Goal: Task Accomplishment & Management: Use online tool/utility

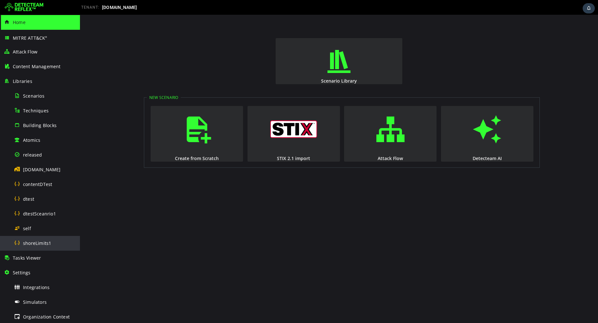
click at [36, 240] on span "shoreLimits1" at bounding box center [37, 243] width 28 height 6
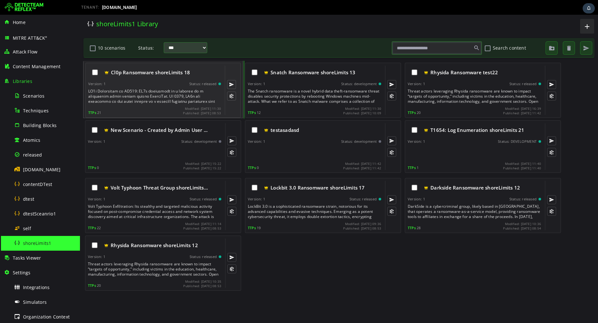
click at [161, 96] on div at bounding box center [155, 96] width 134 height 15
click at [173, 96] on div at bounding box center [155, 96] width 134 height 15
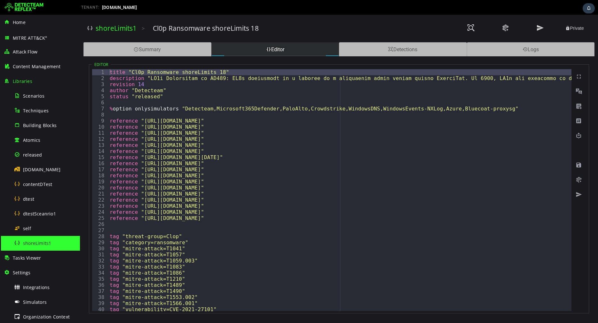
type textarea "**********"
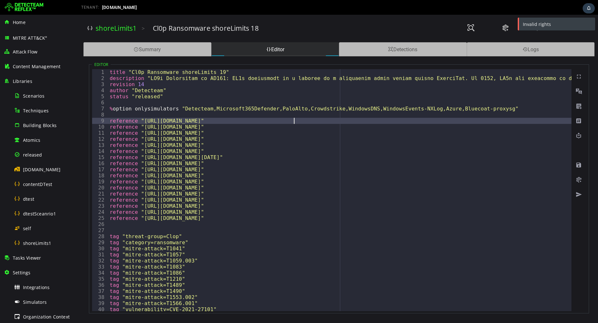
type textarea "**********"
click at [34, 215] on span "dtestSceanrio1" at bounding box center [39, 213] width 33 height 6
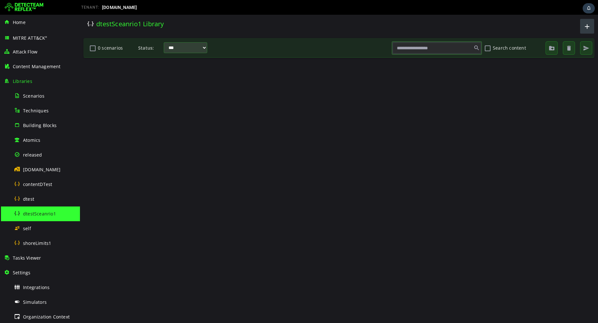
click at [588, 33] on button "button" at bounding box center [587, 26] width 14 height 15
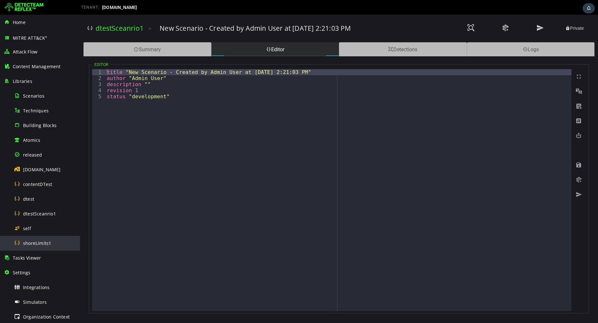
click at [20, 241] on span at bounding box center [17, 242] width 6 height 5
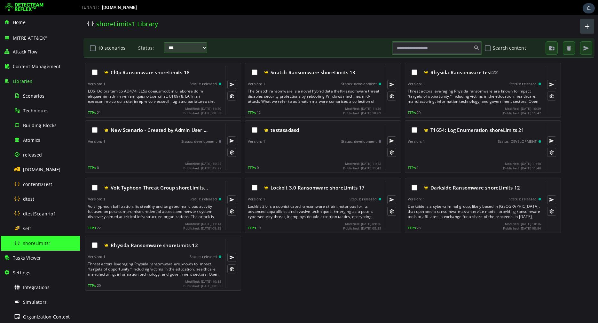
click at [584, 28] on span "button" at bounding box center [587, 26] width 8 height 11
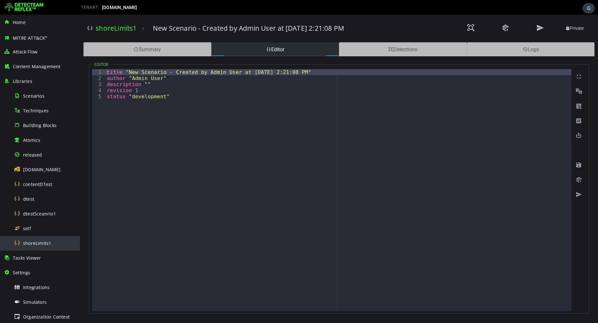
click at [30, 243] on span "shoreLimits1" at bounding box center [37, 243] width 28 height 6
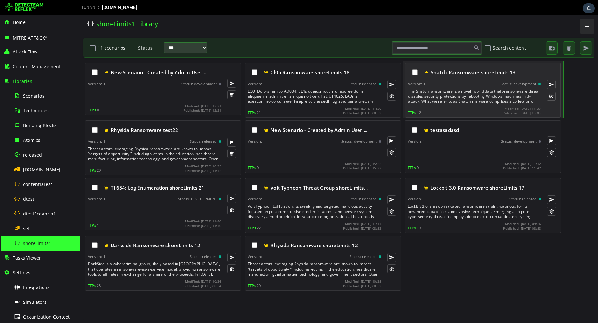
click at [453, 96] on div "The Snatch ransomware is a novel hybrid data theft-ransomware threat disables s…" at bounding box center [475, 96] width 134 height 15
click at [454, 89] on div "The Snatch ransomware is a novel hybrid data theft-ransomware threat disables s…" at bounding box center [475, 96] width 134 height 15
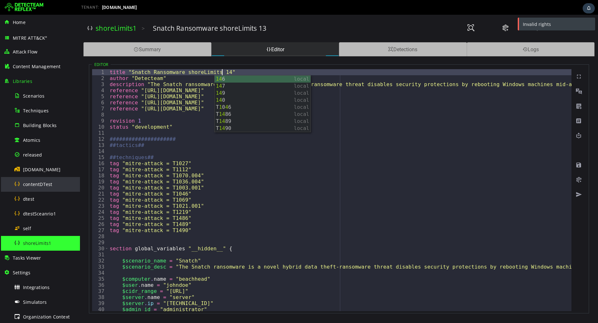
click at [37, 182] on span "contentDTest" at bounding box center [37, 184] width 29 height 6
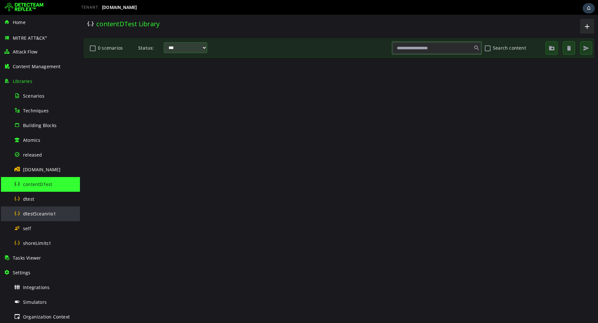
click at [33, 216] on div "dtestSceanrio1" at bounding box center [45, 213] width 62 height 14
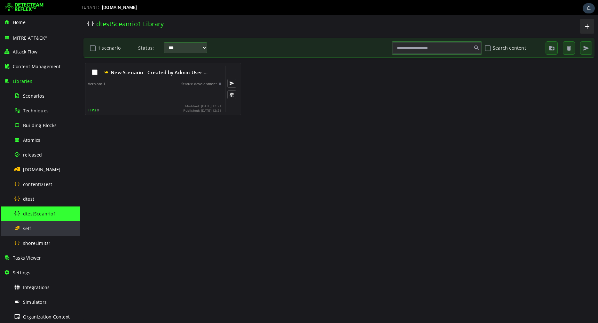
click at [31, 232] on div "self" at bounding box center [45, 228] width 62 height 14
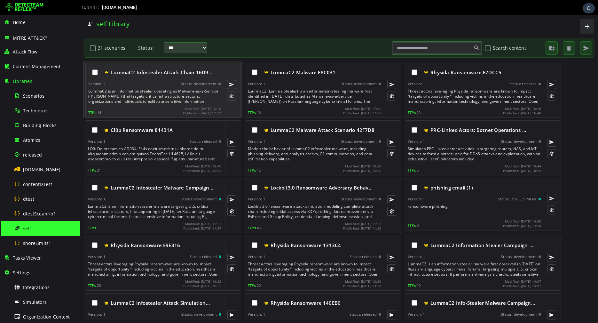
click at [138, 105] on div "LummaC2 Infostealer Attack Chain 16D9… Version: 1 Status: development LummaC2 i…" at bounding box center [154, 90] width 133 height 49
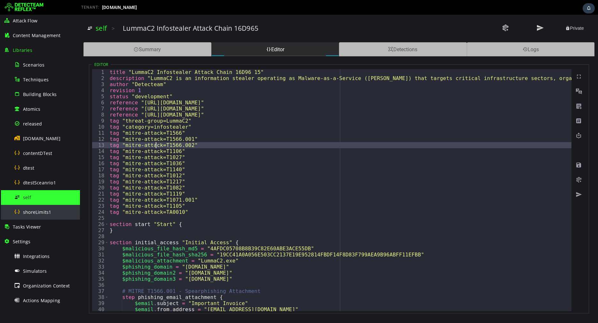
scroll to position [60, 0]
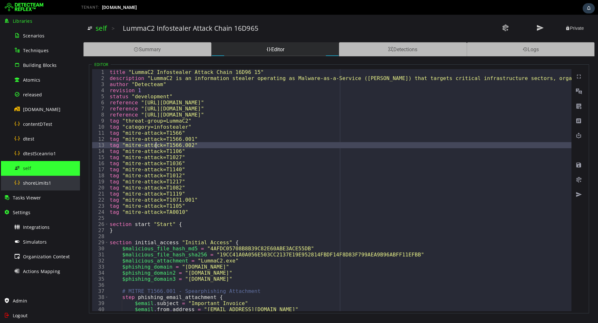
click at [41, 185] on span "shoreLimits1" at bounding box center [37, 183] width 28 height 6
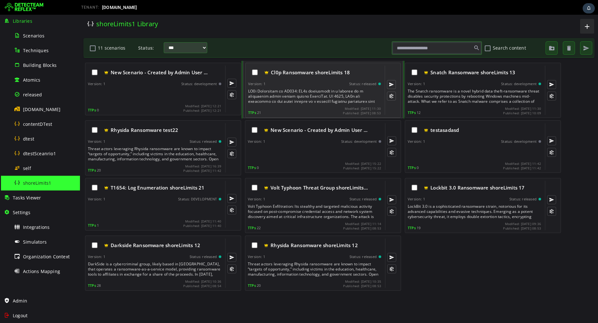
click at [294, 94] on div at bounding box center [315, 96] width 134 height 15
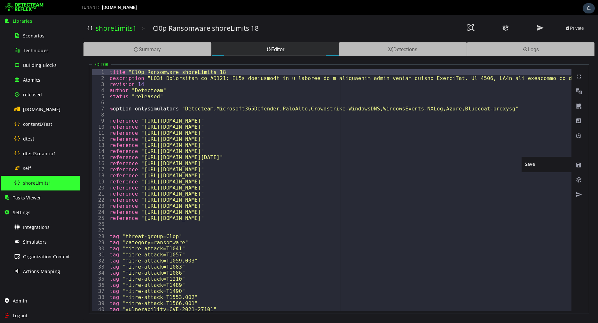
click at [581, 167] on span at bounding box center [579, 165] width 6 height 6
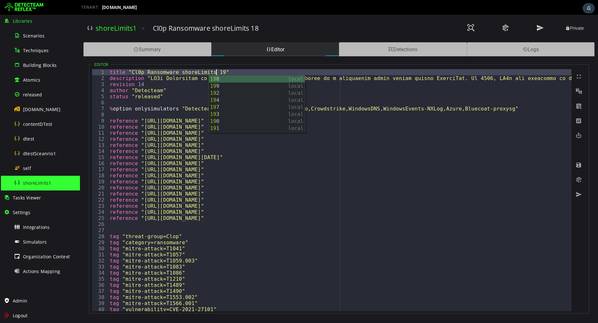
scroll to position [0, 6]
type textarea "**********"
click at [19, 311] on div "Logout" at bounding box center [40, 315] width 72 height 15
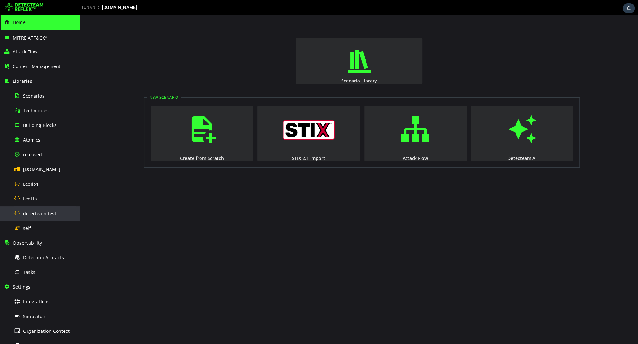
click at [31, 214] on span "detecteam-test" at bounding box center [39, 213] width 33 height 6
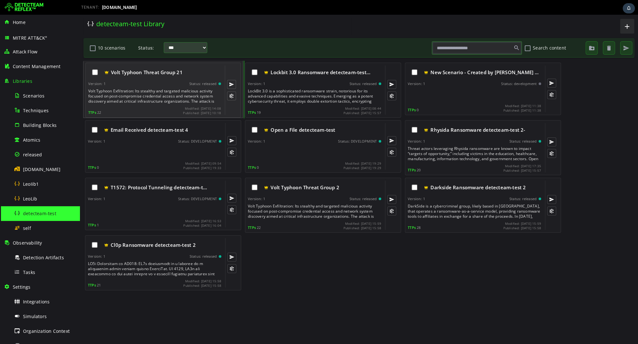
click at [155, 76] on div "Volt Typhoon Threat Group 21" at bounding box center [154, 72] width 133 height 13
click at [162, 75] on span "Volt Typhoon Threat Group 21" at bounding box center [147, 72] width 72 height 6
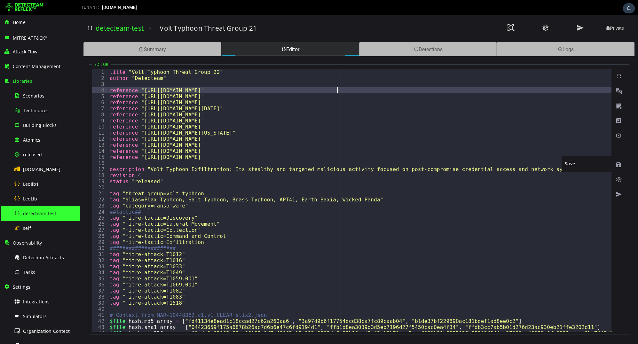
type textarea "**********"
click at [619, 163] on span at bounding box center [619, 165] width 6 height 6
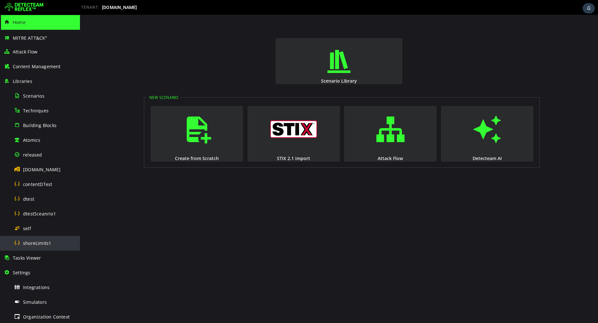
click at [38, 242] on span "shoreLimits1" at bounding box center [37, 243] width 28 height 6
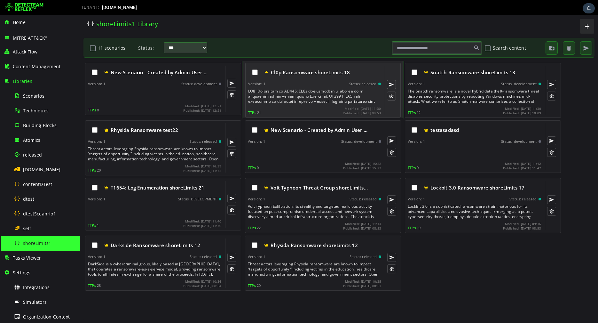
click at [280, 92] on div at bounding box center [315, 96] width 134 height 15
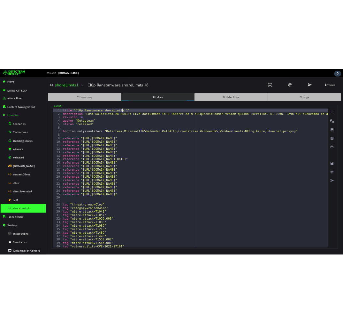
scroll to position [0, 6]
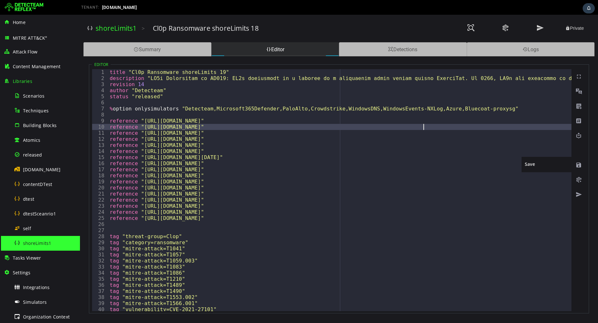
click at [579, 168] on span at bounding box center [579, 165] width 6 height 6
click at [576, 167] on span at bounding box center [579, 165] width 6 height 6
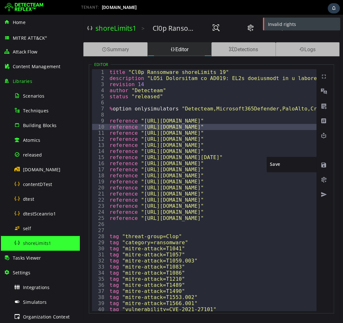
click at [322, 167] on span at bounding box center [324, 165] width 6 height 6
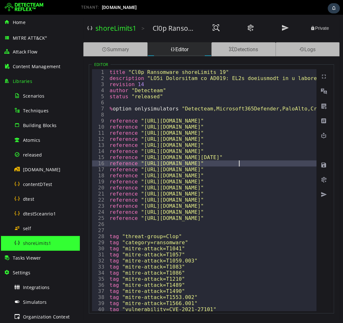
type textarea "**********"
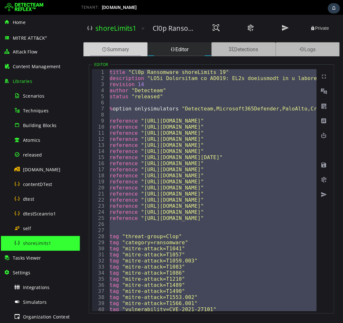
click at [109, 49] on div "Summary" at bounding box center [115, 49] width 64 height 14
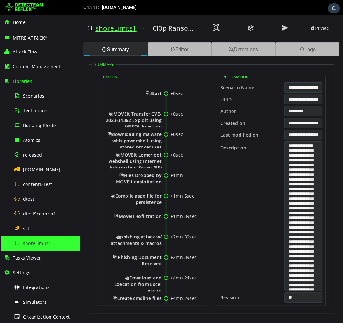
click at [115, 27] on link "shoreLimits1" at bounding box center [116, 28] width 41 height 9
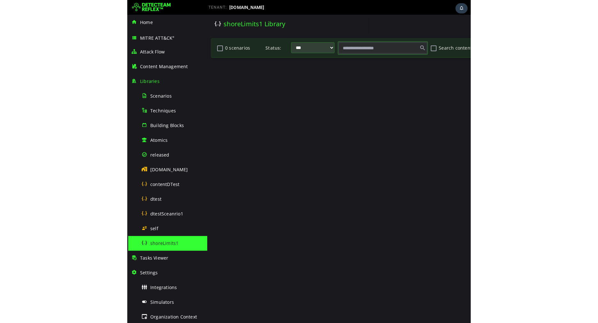
scroll to position [0, 0]
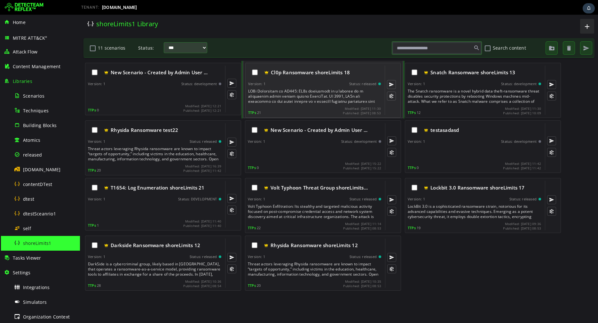
click at [314, 72] on span "Cl0p Ransomware shoreLimits 18" at bounding box center [310, 72] width 79 height 6
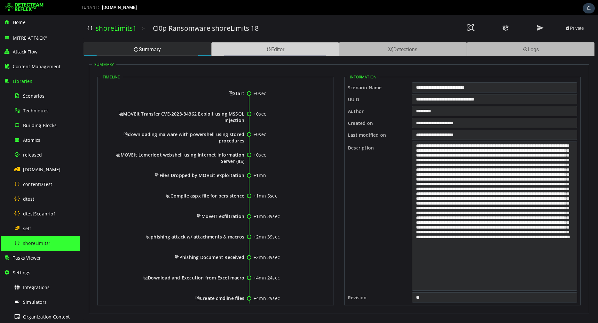
click at [255, 50] on div "Editor" at bounding box center [275, 49] width 128 height 14
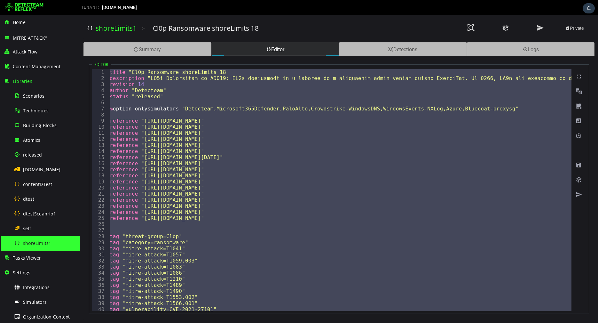
paste textarea
type textarea "**********"
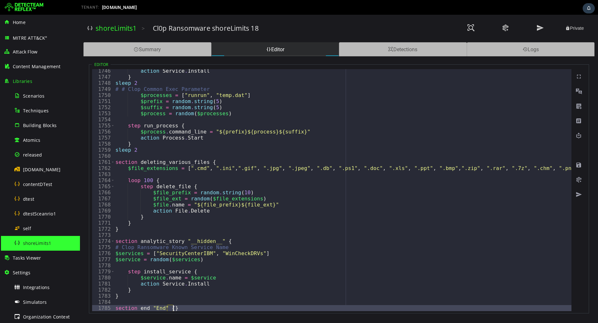
click at [115, 29] on link "shoreLimits1" at bounding box center [116, 28] width 41 height 9
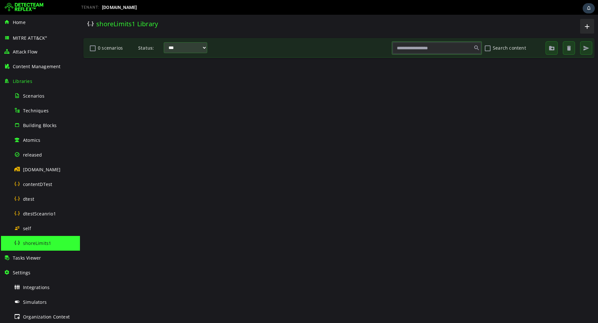
scroll to position [0, 0]
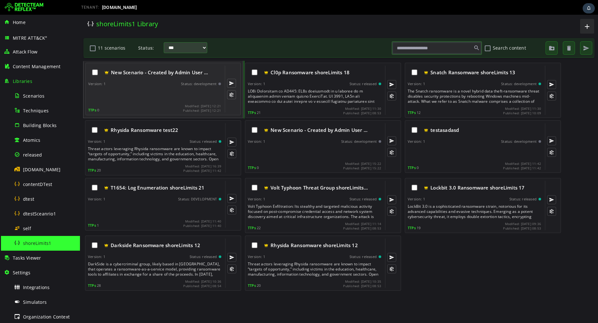
click at [124, 82] on div "Version: 1 Status: development" at bounding box center [154, 84] width 133 height 4
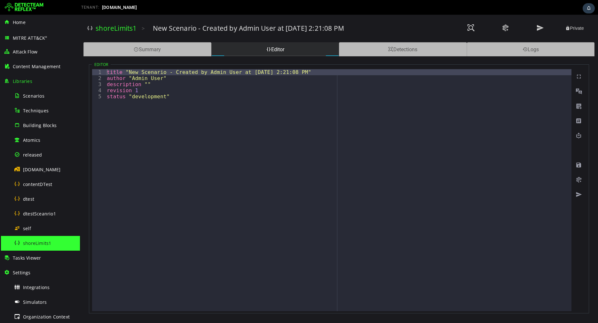
click at [172, 106] on div "title "New Scenario - Created by Admin User at 9/20/2025, 2:21:08 PM" author "A…" at bounding box center [339, 196] width 466 height 254
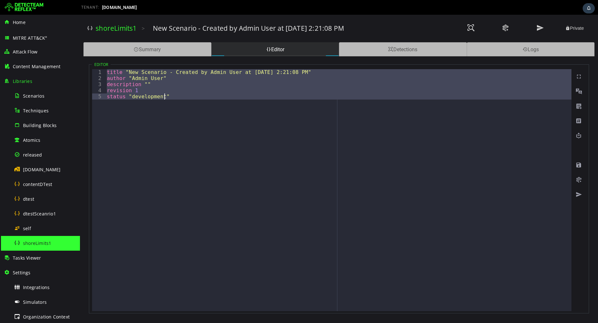
paste textarea
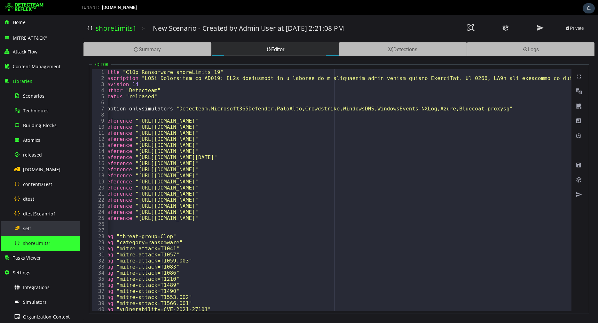
click at [29, 229] on span "self" at bounding box center [27, 228] width 8 height 6
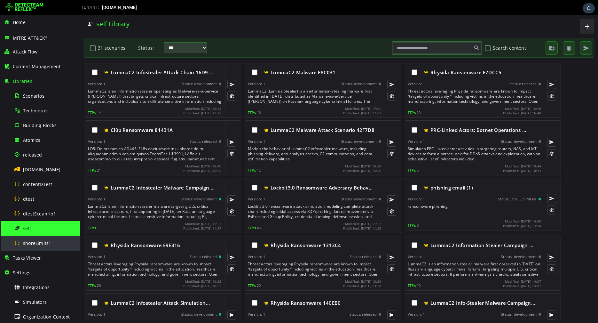
click at [43, 241] on span "shoreLimits1" at bounding box center [37, 243] width 28 height 6
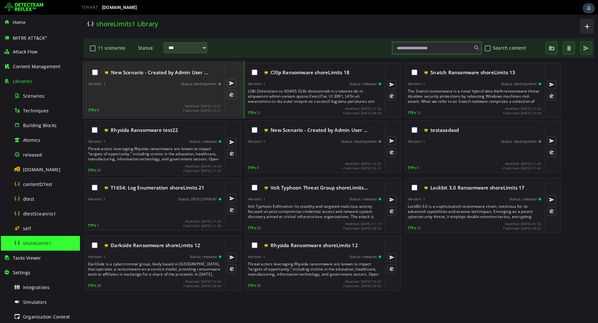
click at [163, 104] on div "TTPs 0 Modified: 2025-09-20 12:21 Published: 2025-09-20 12:21" at bounding box center [154, 108] width 133 height 8
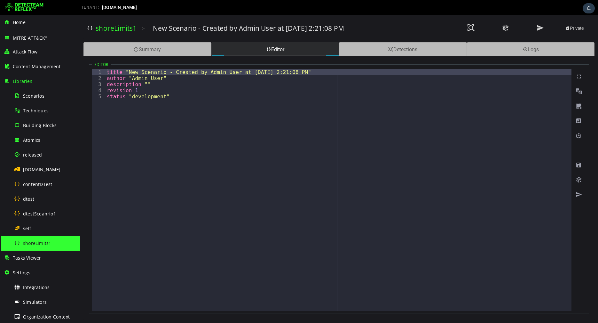
click at [224, 69] on div "title "New Scenario - Created by Admin User at 9/20/2025, 2:21:08 PM" author "A…" at bounding box center [339, 196] width 466 height 254
click at [211, 112] on div "title "New Scenario - Created by Admin Usasder at 9/20/2025, 2:21:08 PM" author…" at bounding box center [339, 196] width 466 height 254
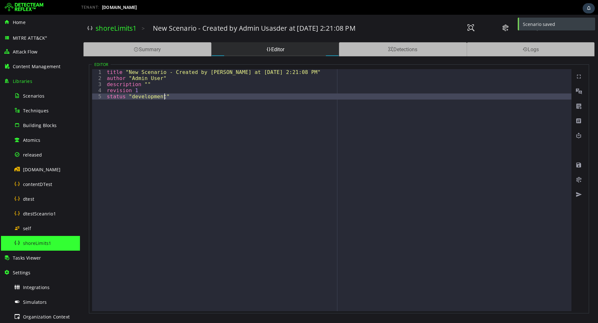
scroll to position [0, 3]
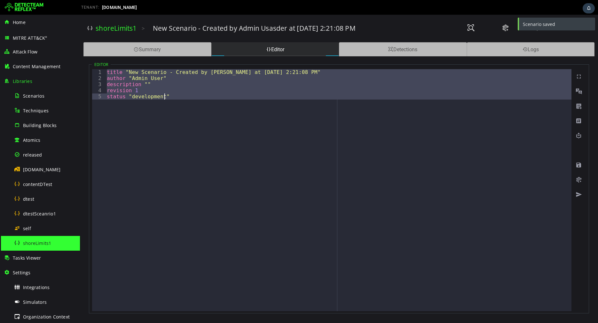
paste textarea
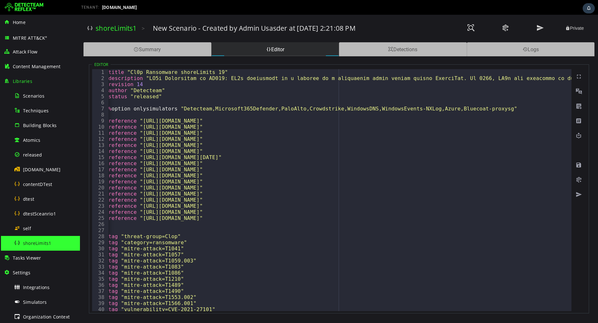
scroll to position [0, 0]
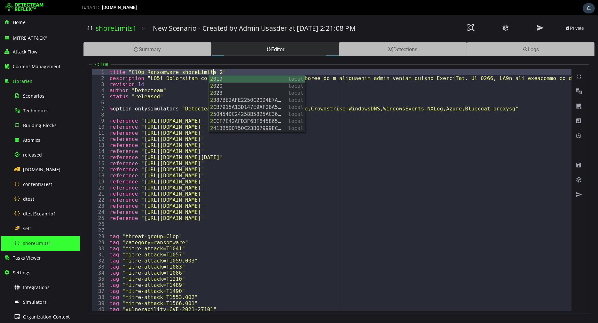
type textarea "**********"
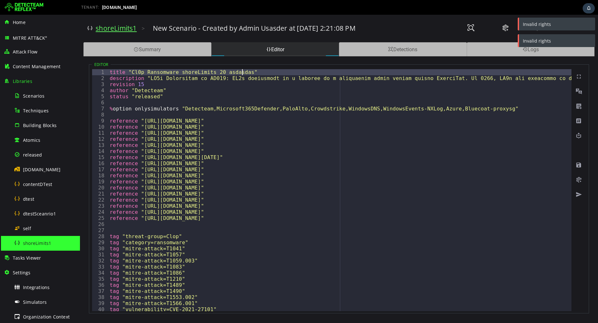
click at [125, 26] on link "shoreLimits1" at bounding box center [116, 28] width 41 height 9
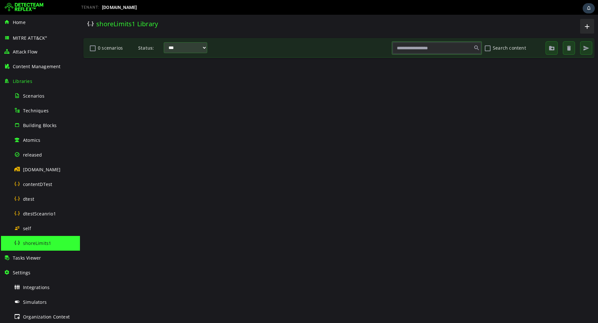
scroll to position [0, 0]
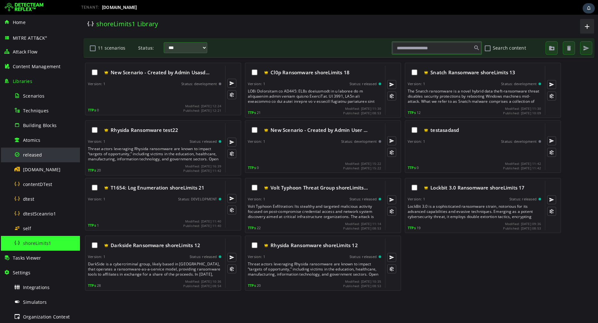
click at [37, 151] on div "released" at bounding box center [45, 154] width 62 height 14
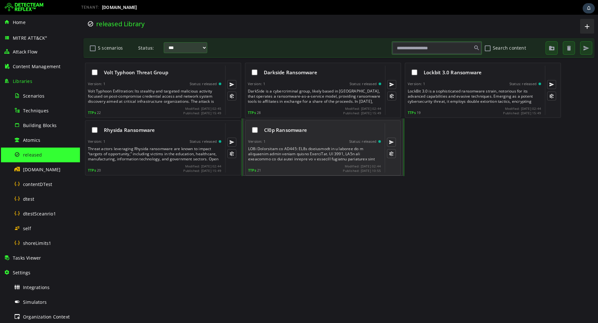
click at [286, 149] on div at bounding box center [315, 153] width 134 height 15
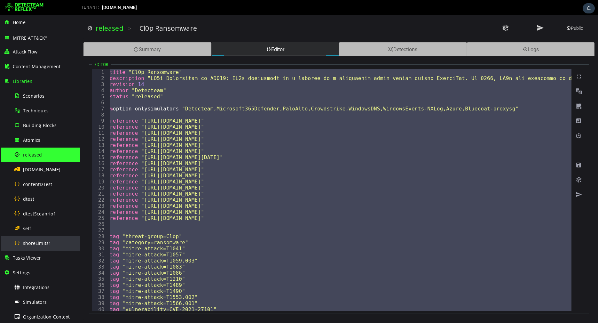
click at [41, 240] on span "shoreLimits1" at bounding box center [37, 243] width 28 height 6
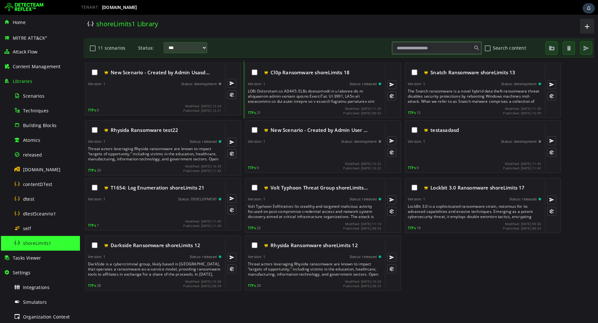
click at [158, 91] on div at bounding box center [155, 95] width 135 height 13
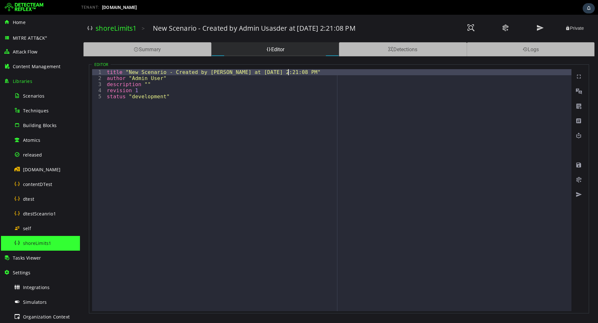
click at [287, 71] on div "title "New Scenario - Created by Admin Usasder at 9/20/2025, 2:21:08 PM" author…" at bounding box center [339, 196] width 466 height 254
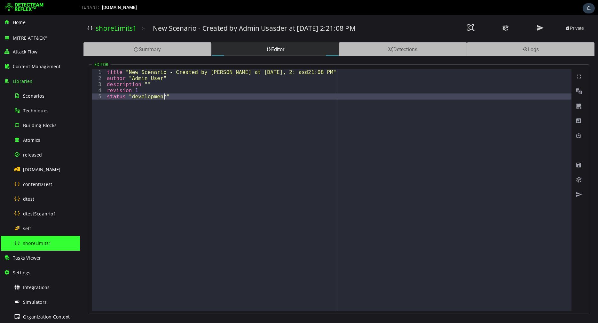
click at [234, 108] on div "title "New Scenario - Created by Admin Usasder at 9/20/2025, 2: asd21:08 PM" au…" at bounding box center [339, 196] width 466 height 254
type textarea "**********"
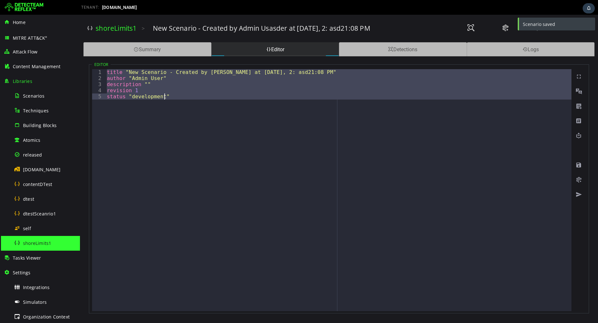
paste textarea
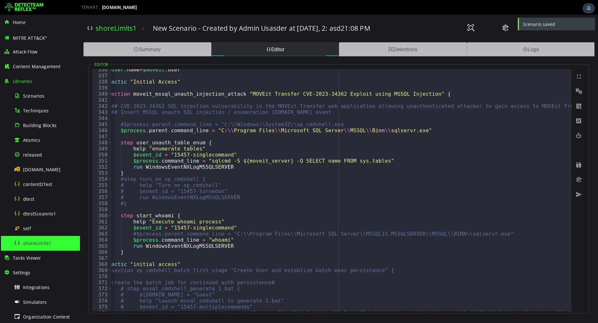
scroll to position [513, 0]
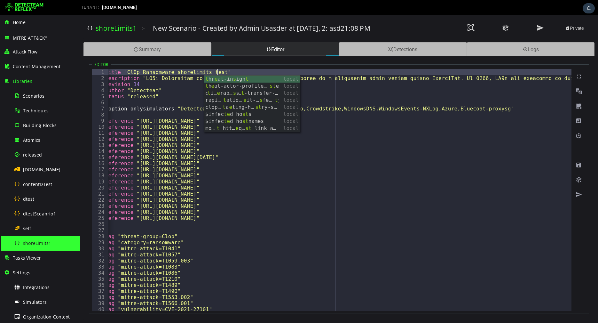
scroll to position [0, 6]
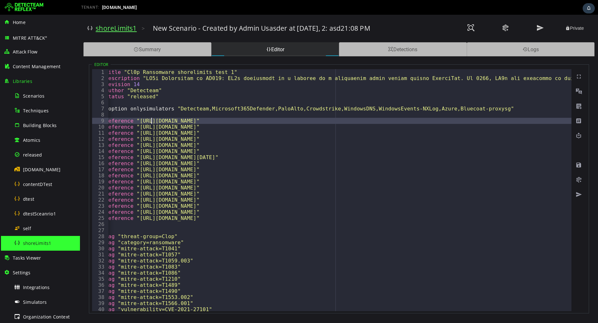
click at [123, 28] on link "shoreLimits1" at bounding box center [116, 28] width 41 height 9
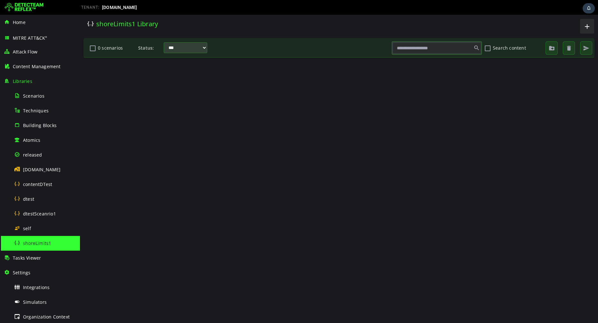
scroll to position [0, 0]
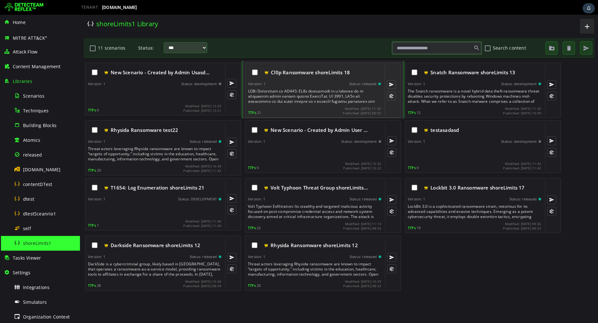
click at [295, 86] on div "Cl0p Ransomware shoreLimits 18 Version: 1 Status: released TTPs 21 Modified: 20…" at bounding box center [314, 90] width 133 height 49
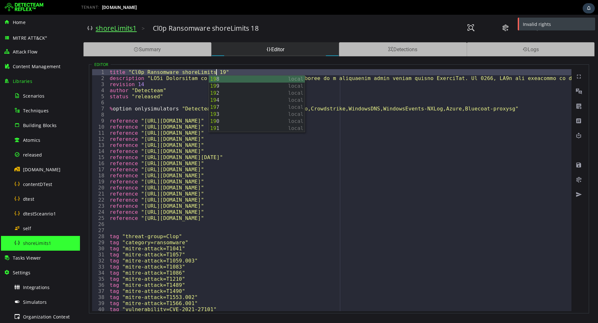
type textarea "**********"
click at [119, 31] on link "shoreLimits1" at bounding box center [116, 28] width 41 height 9
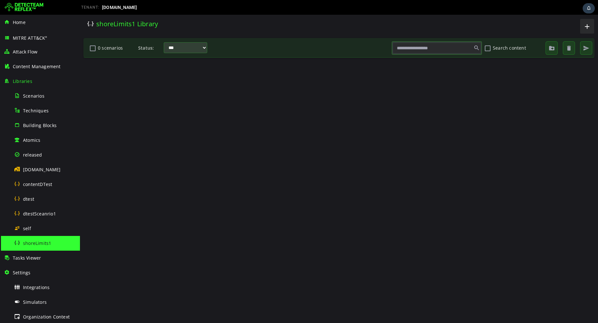
scroll to position [0, 0]
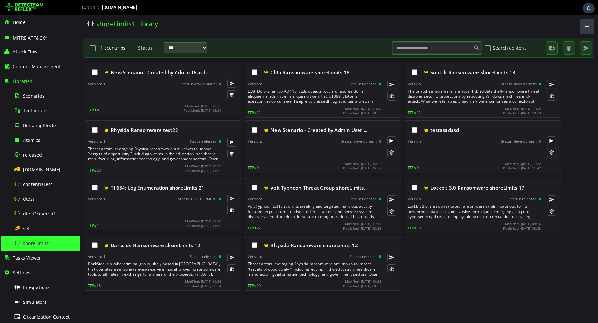
click at [585, 25] on span "button" at bounding box center [587, 26] width 8 height 11
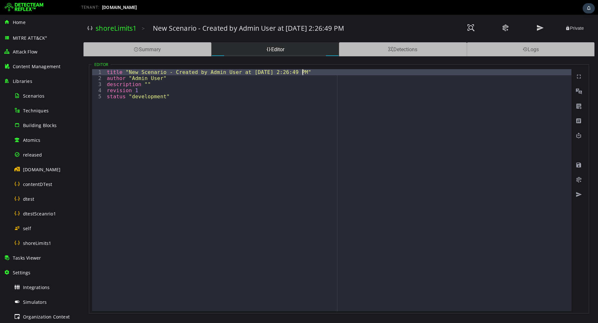
click at [301, 72] on div "title "New Scenario - Created by Admin User at [DATE] 2:26:49 PM" author "Admin…" at bounding box center [339, 196] width 466 height 254
click at [120, 27] on link "shoreLimits1" at bounding box center [116, 28] width 41 height 9
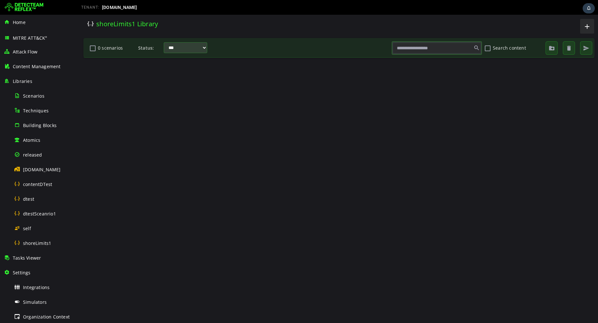
scroll to position [0, 0]
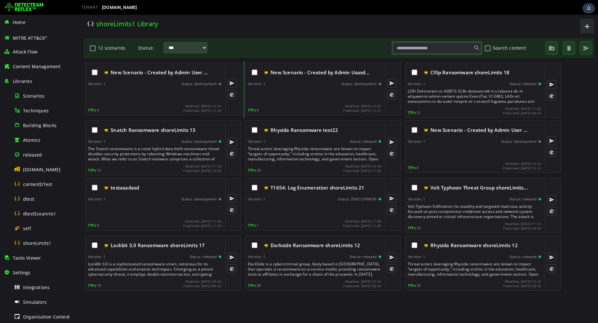
click at [153, 98] on div at bounding box center [155, 95] width 135 height 13
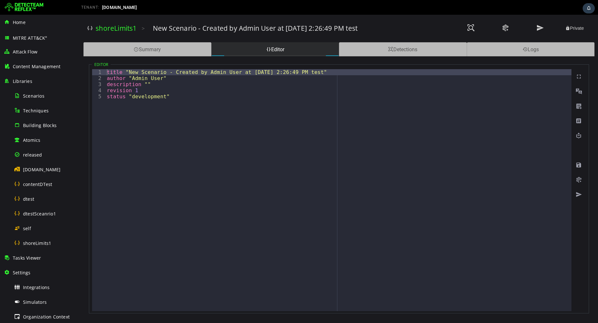
click at [186, 125] on div "title "New Scenario - Created by Admin User at 9/20/2025, 2:26:49 PM test" auth…" at bounding box center [339, 196] width 466 height 254
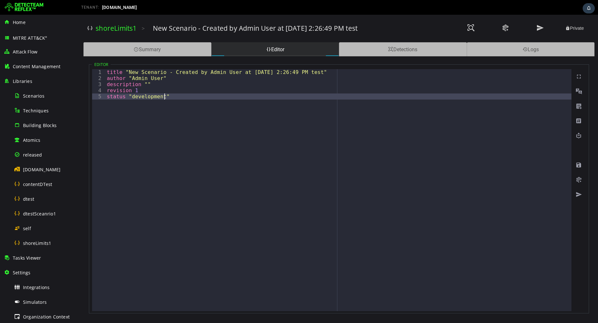
type textarea "**********"
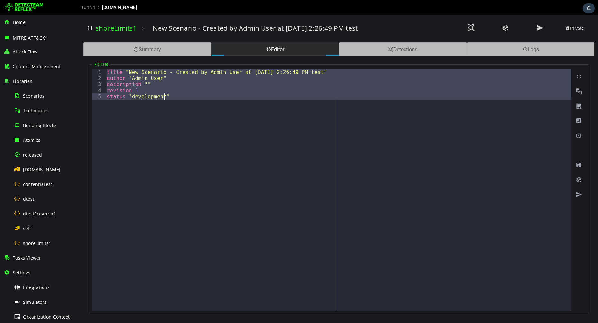
paste textarea
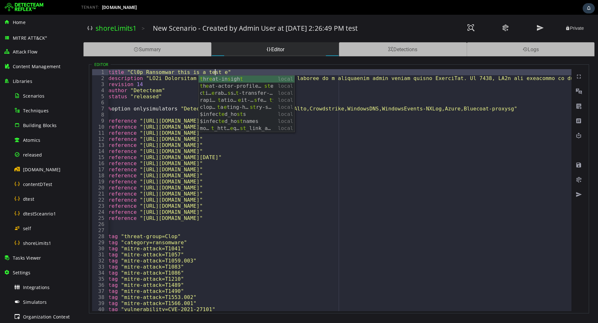
scroll to position [0, 6]
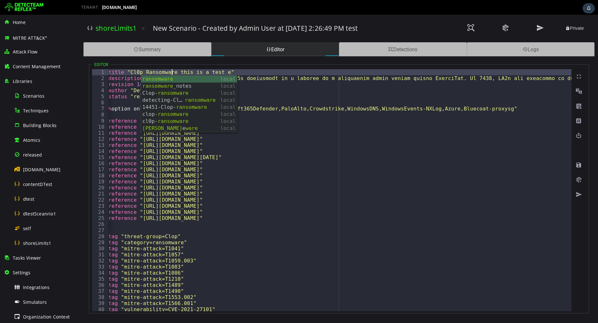
scroll to position [0, 4]
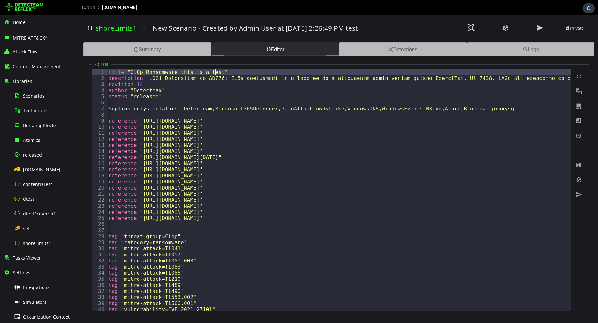
type textarea "**********"
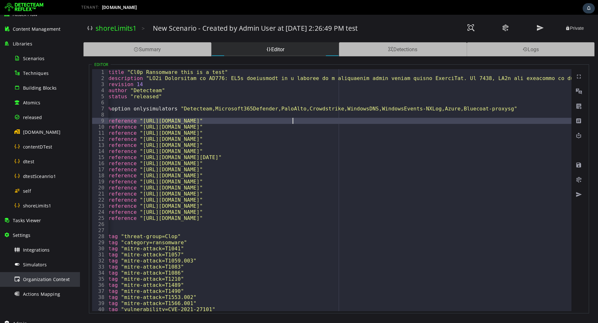
scroll to position [60, 0]
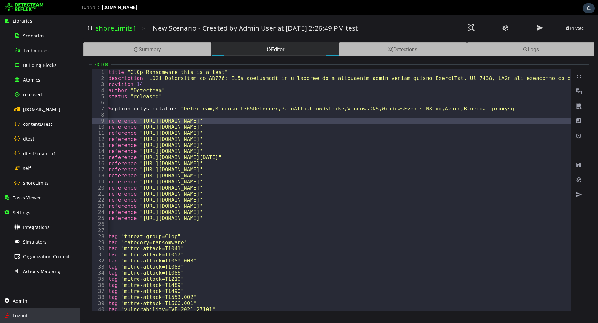
click at [19, 311] on div "Logout" at bounding box center [40, 315] width 72 height 15
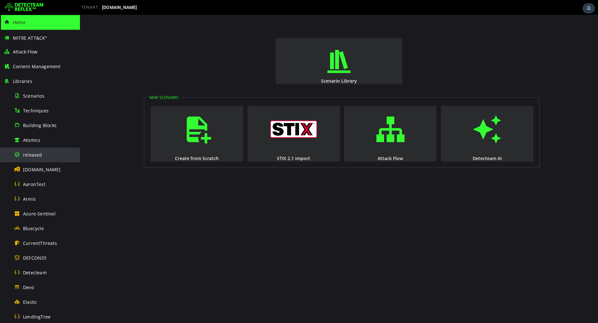
click at [39, 153] on span "released" at bounding box center [32, 155] width 19 height 6
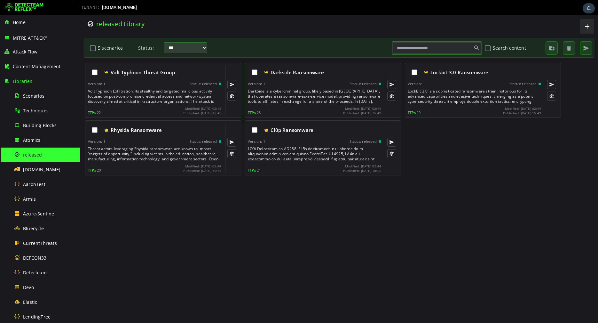
click at [164, 96] on div "Volt Typhoon Exfiltration: Its stealthy and targeted malicious activity focused…" at bounding box center [155, 96] width 135 height 15
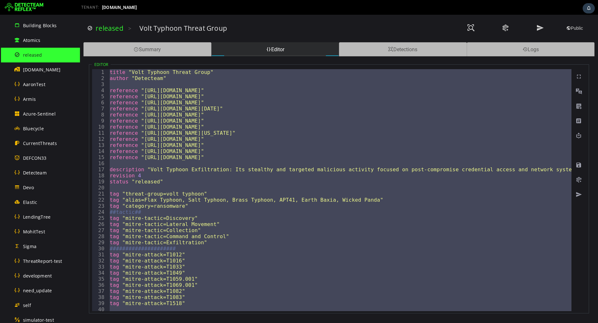
scroll to position [241, 0]
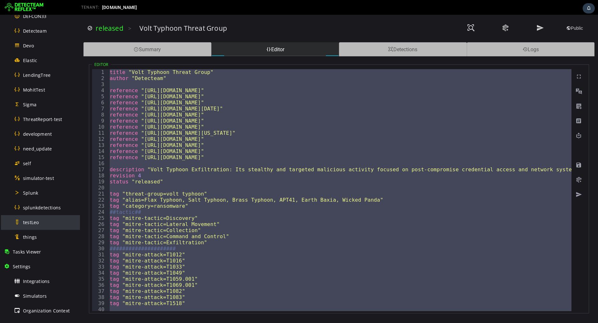
click at [38, 222] on span "testLeo" at bounding box center [31, 222] width 16 height 6
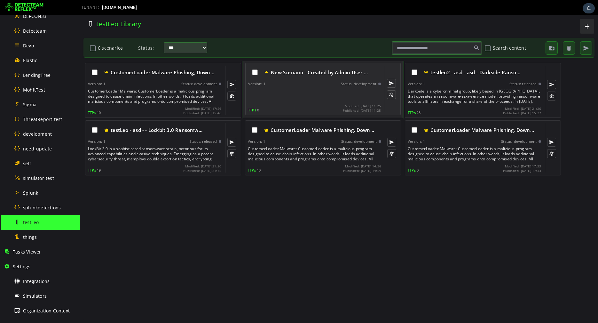
click at [298, 80] on div "New Scenario - Created by Admin User … Version: 1 Status: development TTPs 0 Mo…" at bounding box center [314, 89] width 133 height 47
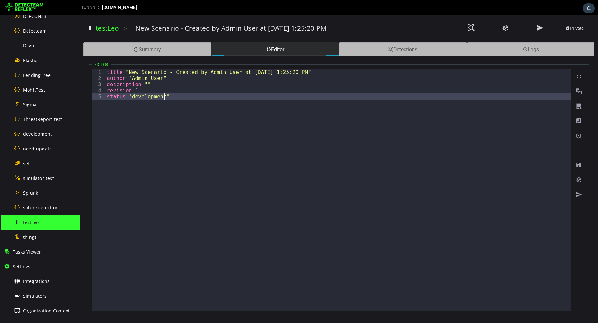
click at [264, 117] on div "title "New Scenario - Created by Admin User at 8/15/2025, 1:25:20 PM" author "A…" at bounding box center [339, 196] width 466 height 254
type textarea "**********"
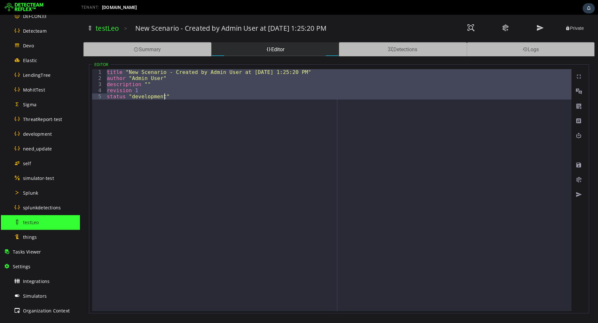
paste textarea
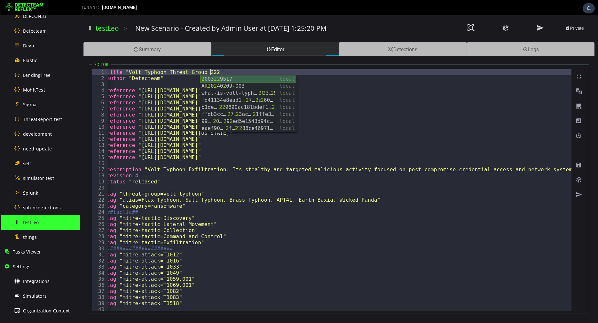
type textarea "**********"
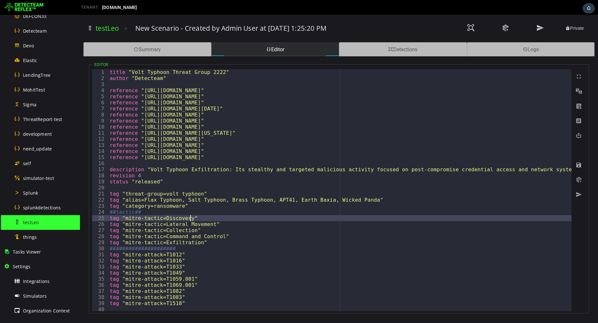
type textarea "**********"
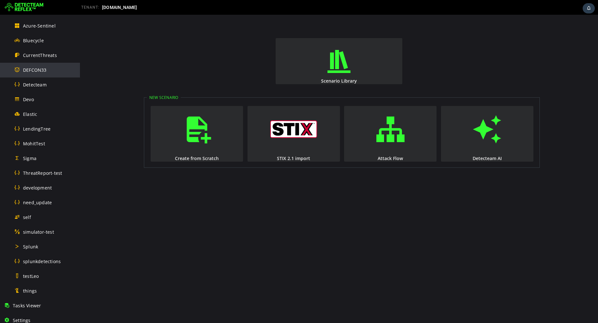
scroll to position [200, 0]
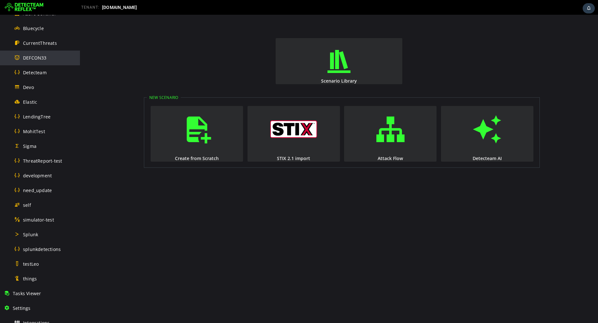
click at [40, 263] on div "testLeo" at bounding box center [45, 263] width 62 height 14
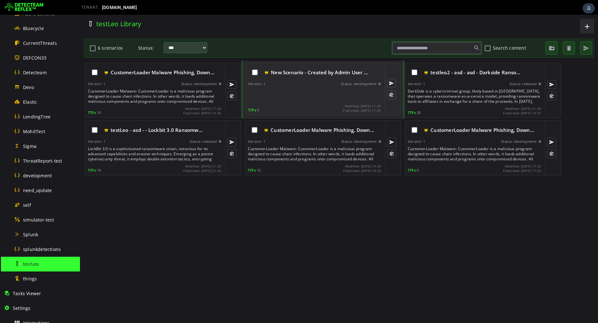
click at [280, 96] on div at bounding box center [315, 95] width 134 height 13
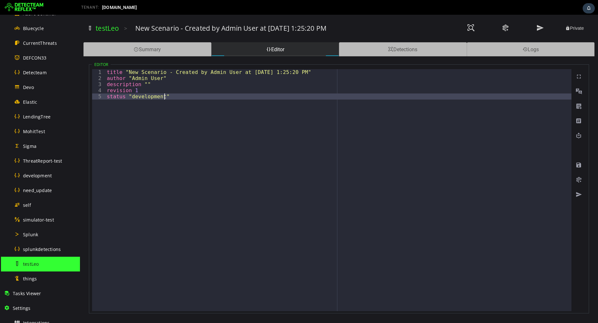
click at [324, 117] on div "title "New Scenario - Created by Admin User at [DATE] 1:25:20 PM" author "Admin…" at bounding box center [339, 196] width 466 height 254
type textarea "**********"
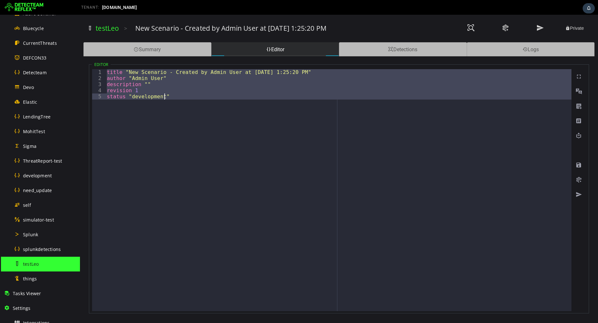
paste textarea
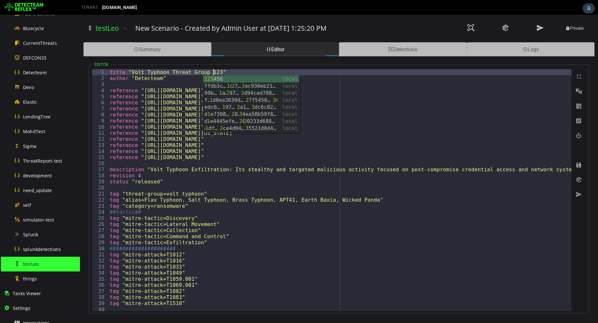
scroll to position [0, 6]
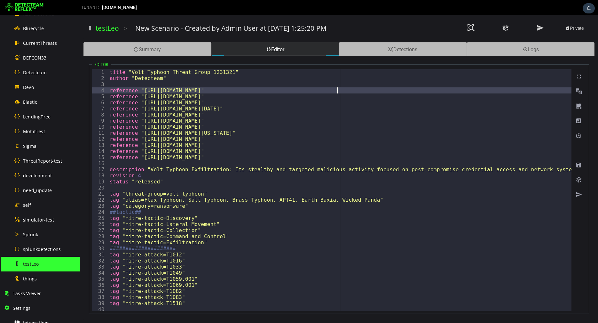
type textarea "**********"
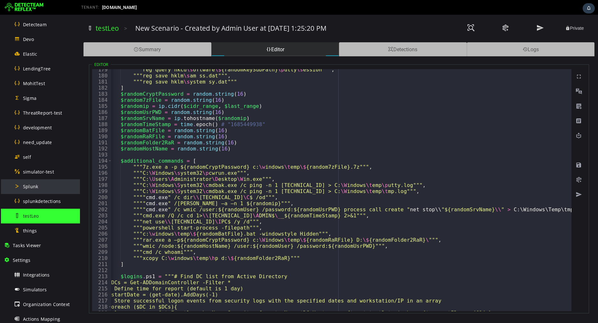
scroll to position [295, 0]
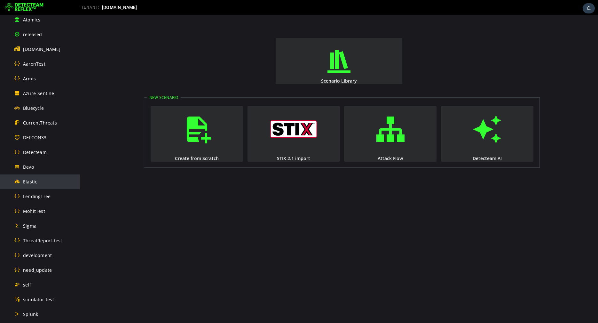
scroll to position [181, 0]
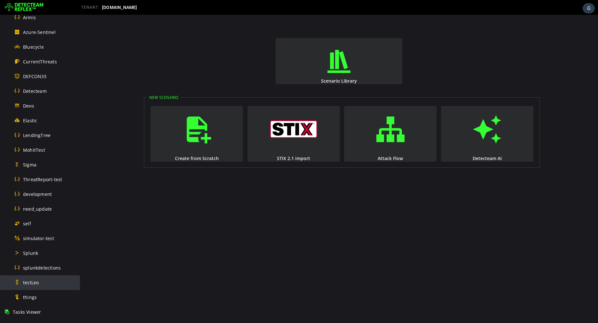
click at [34, 285] on div "testLeo" at bounding box center [45, 282] width 62 height 14
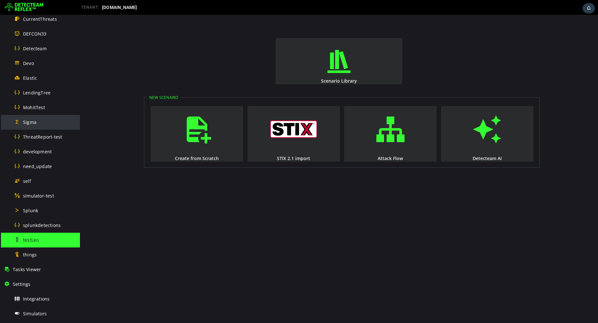
scroll to position [295, 0]
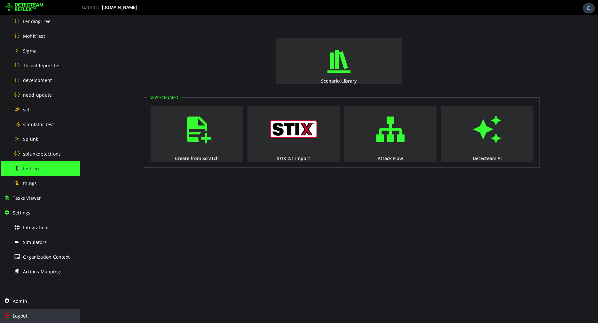
click at [25, 313] on span "Logout" at bounding box center [20, 315] width 15 height 6
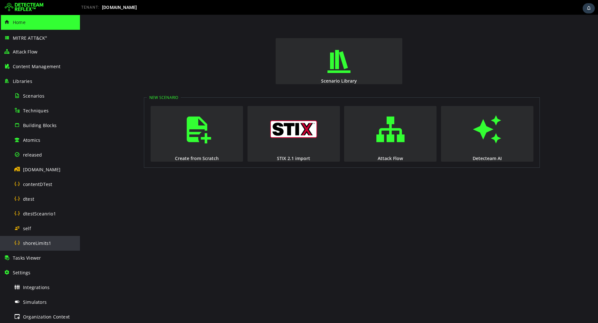
click at [39, 242] on span "shoreLimits1" at bounding box center [37, 243] width 28 height 6
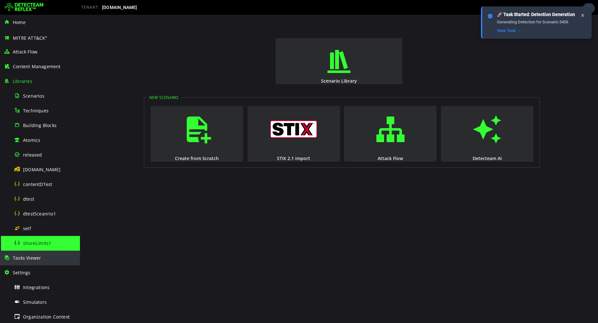
click at [40, 257] on div "Tasks Viewer" at bounding box center [40, 257] width 72 height 15
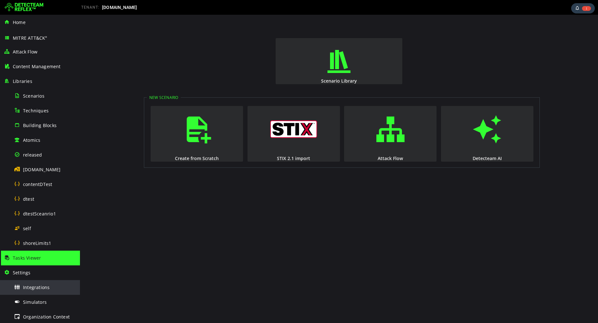
click at [24, 287] on span "Integrations" at bounding box center [36, 287] width 27 height 6
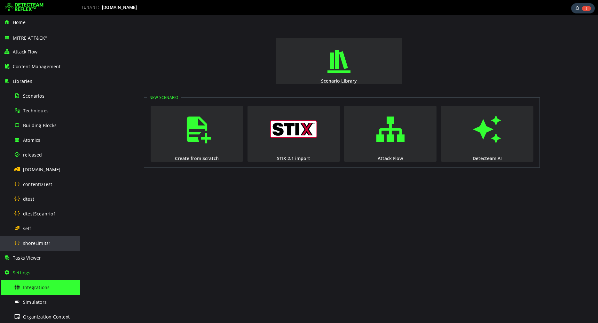
click at [31, 243] on span "shoreLimits1" at bounding box center [37, 243] width 28 height 6
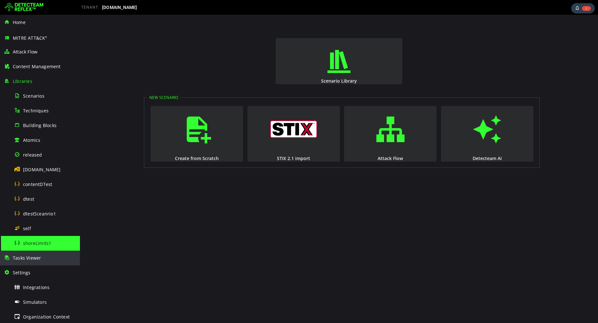
click at [45, 259] on div "Tasks Viewer" at bounding box center [40, 257] width 72 height 15
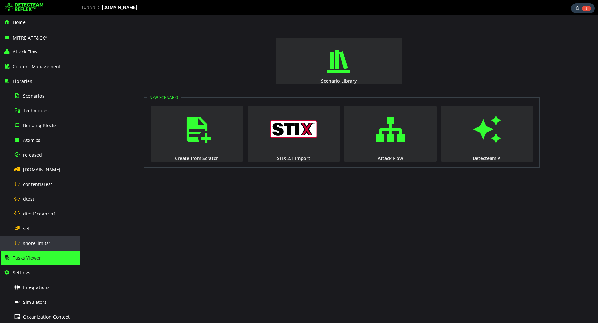
click at [49, 240] on span "shoreLimits1" at bounding box center [37, 243] width 28 height 6
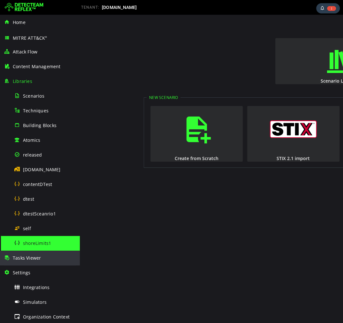
click at [45, 258] on div "Tasks Viewer" at bounding box center [40, 257] width 72 height 15
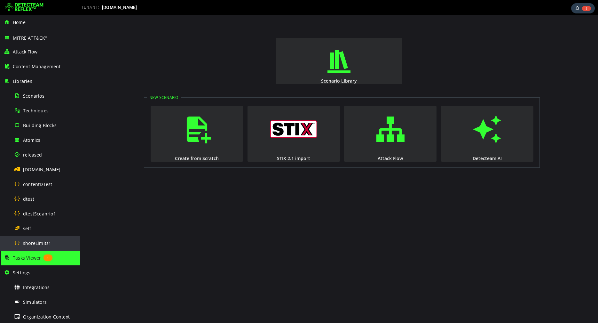
click at [43, 244] on span "shoreLimits1" at bounding box center [37, 243] width 28 height 6
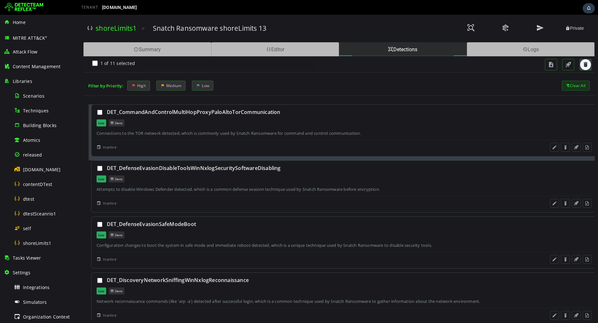
click at [584, 67] on span "button" at bounding box center [585, 64] width 6 height 6
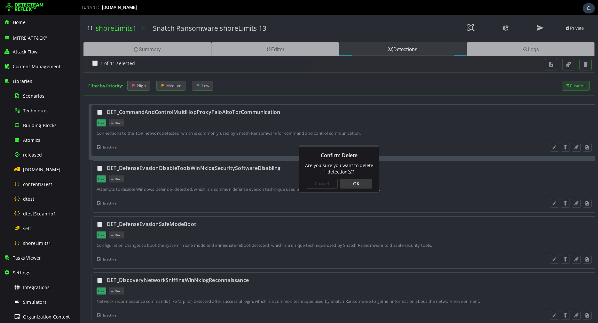
click at [359, 185] on div "OK" at bounding box center [356, 184] width 32 height 10
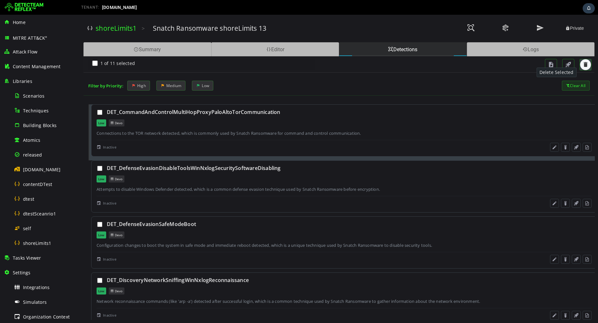
click at [581, 67] on button "button" at bounding box center [585, 64] width 11 height 11
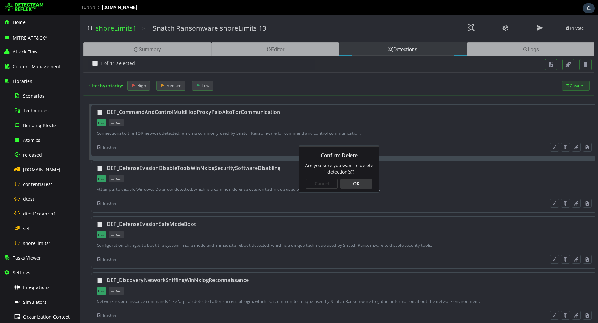
click at [359, 187] on div "OK" at bounding box center [356, 184] width 32 height 10
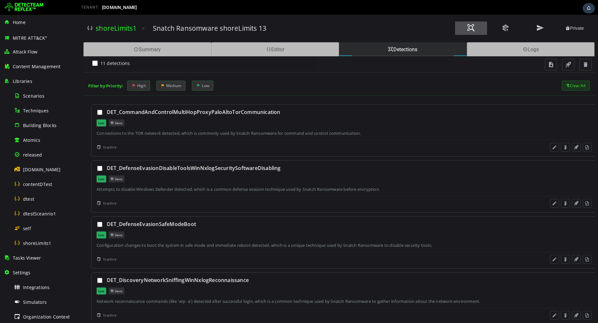
click at [473, 28] on span at bounding box center [471, 28] width 8 height 9
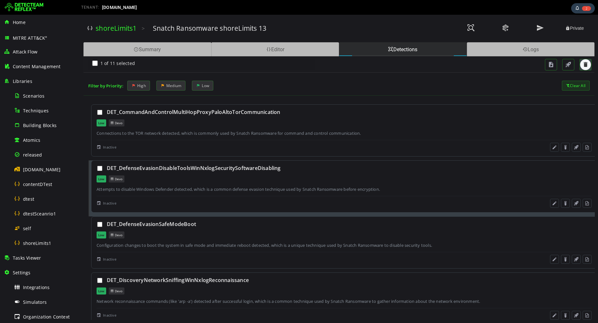
click at [583, 69] on button "button" at bounding box center [585, 64] width 11 height 11
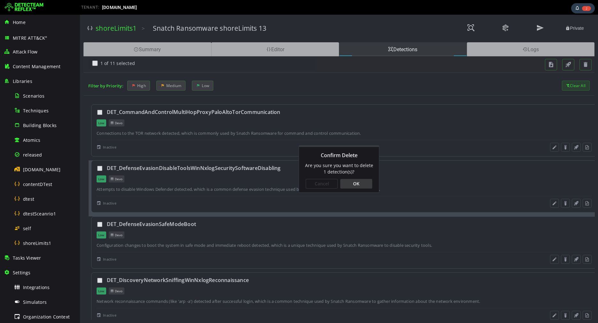
click at [364, 185] on div "OK" at bounding box center [356, 184] width 32 height 10
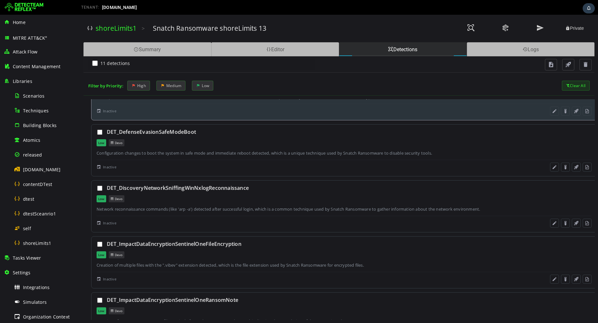
scroll to position [195, 0]
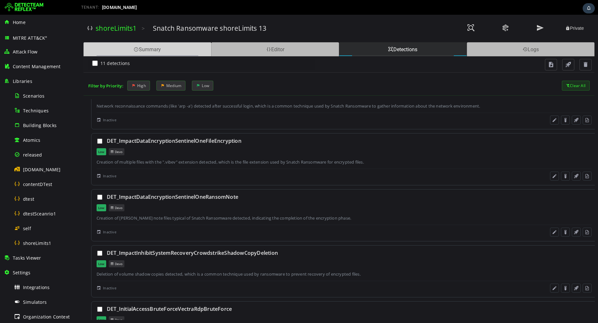
click at [146, 48] on div "Summary" at bounding box center [147, 49] width 128 height 14
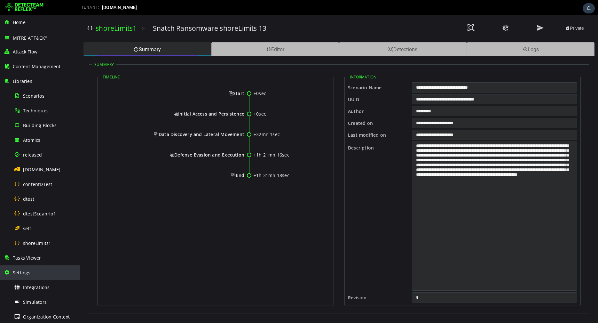
scroll to position [60, 0]
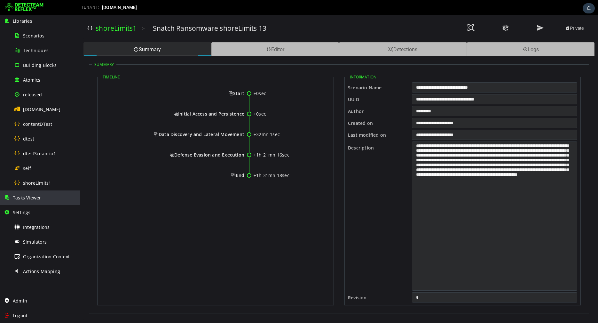
click at [34, 195] on span "Tasks Viewer" at bounding box center [27, 197] width 28 height 6
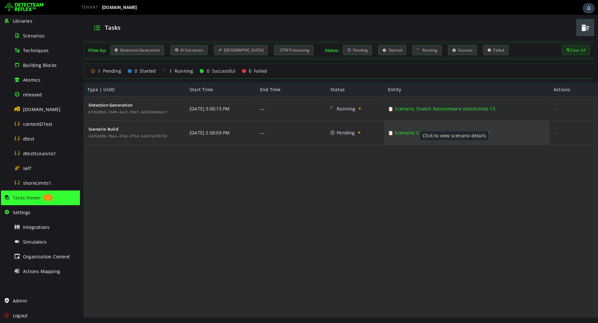
click at [413, 130] on link "📋 Scenario: Cl0p Ransomware shoreLimits 19" at bounding box center [439, 133] width 102 height 24
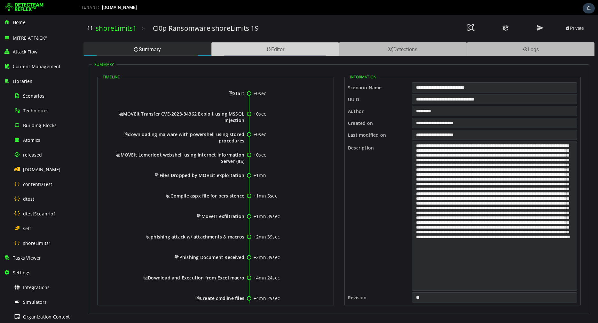
click at [276, 44] on div "Editor" at bounding box center [275, 49] width 128 height 14
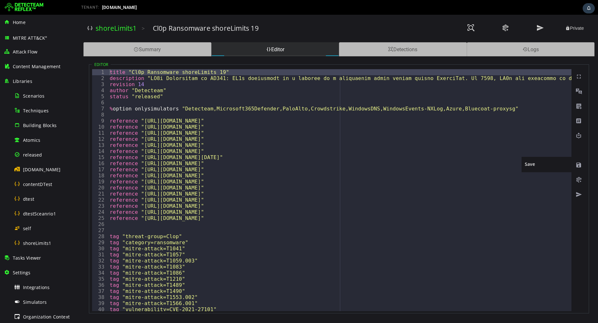
click at [576, 167] on span at bounding box center [579, 165] width 6 height 6
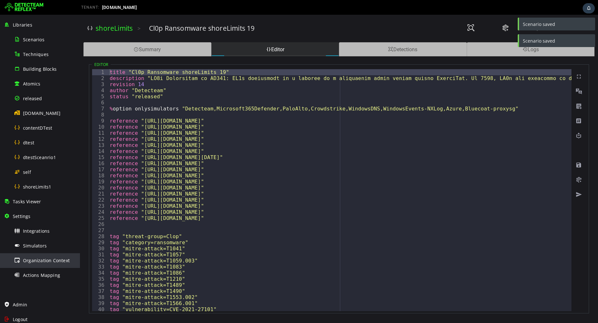
scroll to position [60, 0]
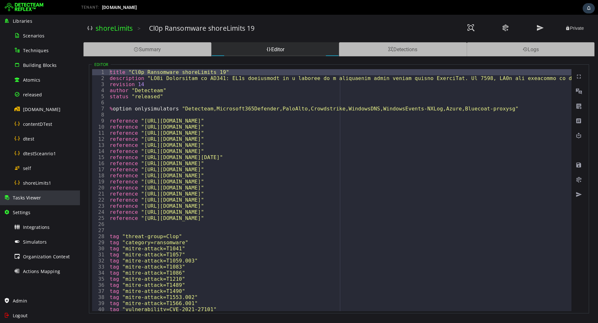
click at [38, 202] on div "Tasks Viewer" at bounding box center [40, 197] width 72 height 15
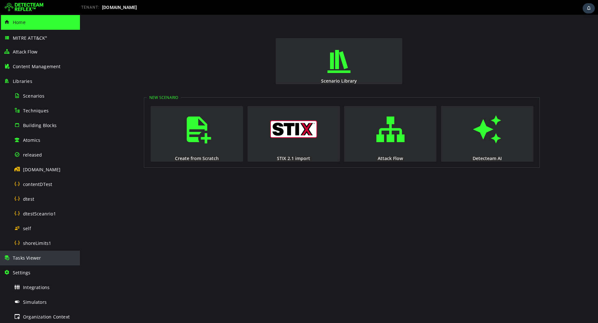
click at [34, 263] on div "Tasks Viewer" at bounding box center [40, 257] width 72 height 15
click at [38, 257] on span "Tasks Viewer" at bounding box center [27, 258] width 28 height 6
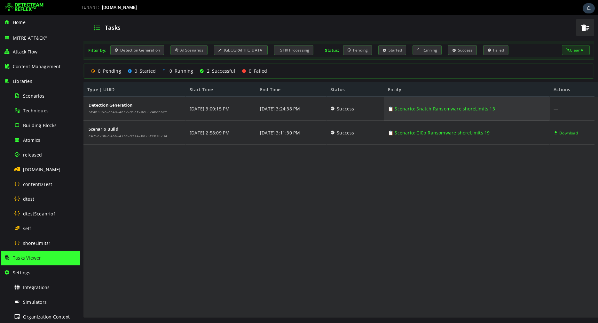
click at [421, 110] on link "📋 Scenario: Snatch Ransomware shoreLimits 13" at bounding box center [441, 109] width 107 height 24
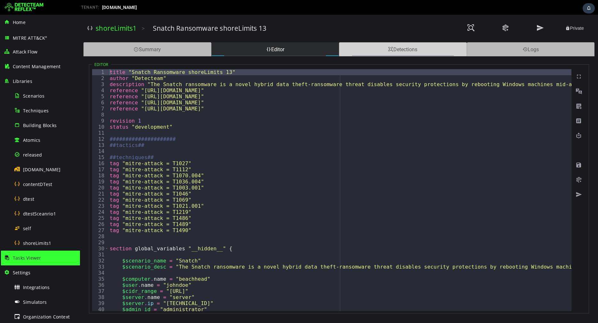
click at [389, 50] on span at bounding box center [390, 49] width 5 height 6
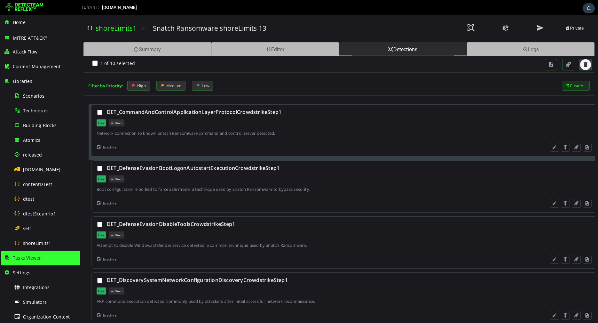
click at [585, 67] on span "button" at bounding box center [585, 64] width 6 height 6
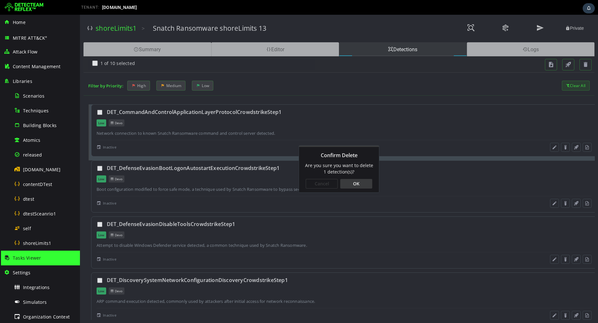
click at [365, 186] on div "OK" at bounding box center [356, 184] width 32 height 10
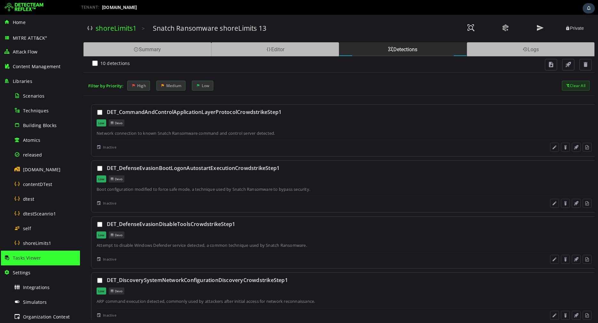
click at [15, 5] on img at bounding box center [24, 7] width 39 height 10
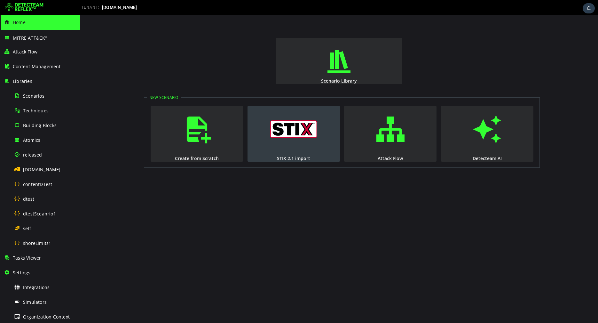
click at [285, 129] on img "button" at bounding box center [293, 129] width 47 height 18
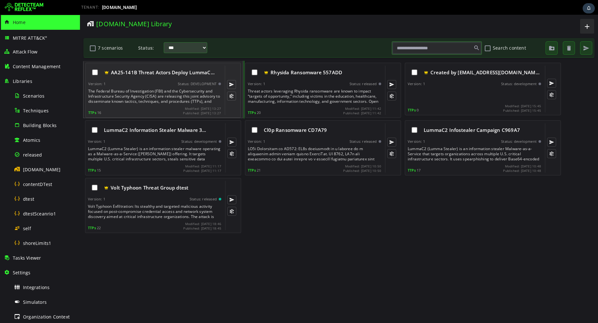
click at [180, 104] on div "AA25-141B Threat Actors Deploy LummaC… Version: 1 Status: DEVELOPMENT TTPs 16 M…" at bounding box center [154, 90] width 133 height 49
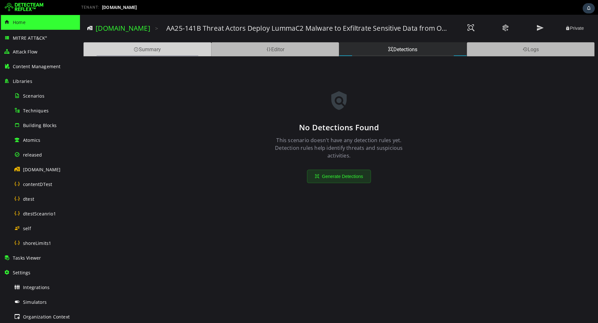
click at [157, 48] on div "Summary" at bounding box center [147, 49] width 128 height 14
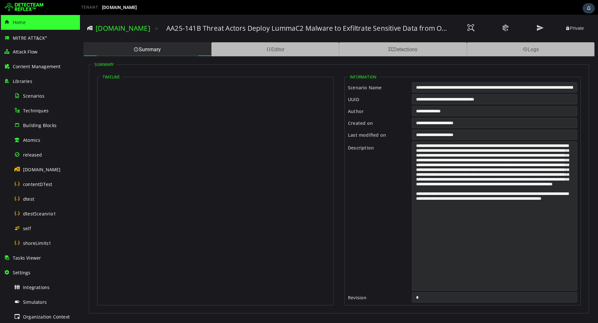
click at [242, 56] on div "**********" at bounding box center [338, 184] width 511 height 257
click at [248, 50] on div "Editor" at bounding box center [275, 49] width 128 height 14
